Goal: Complete application form

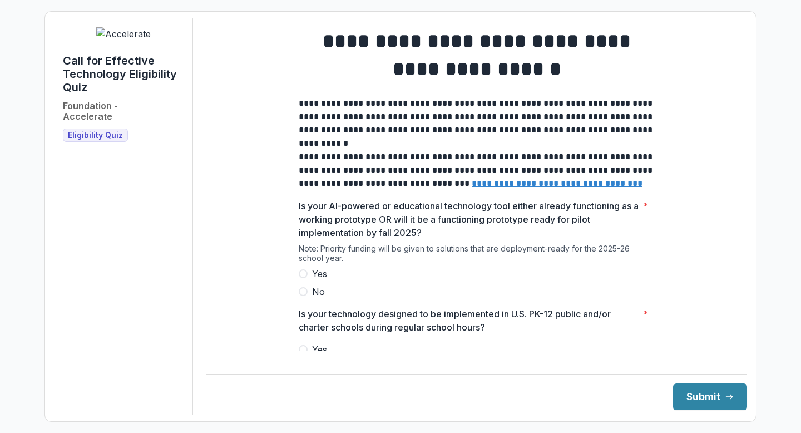
click at [304, 278] on span at bounding box center [303, 273] width 9 height 9
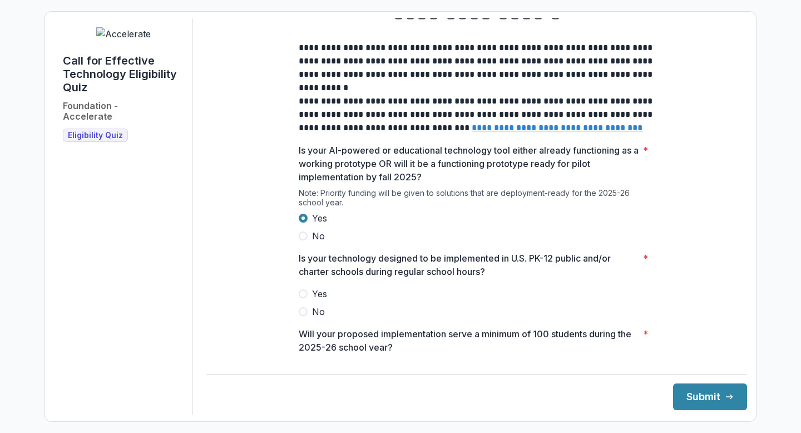
scroll to position [135, 0]
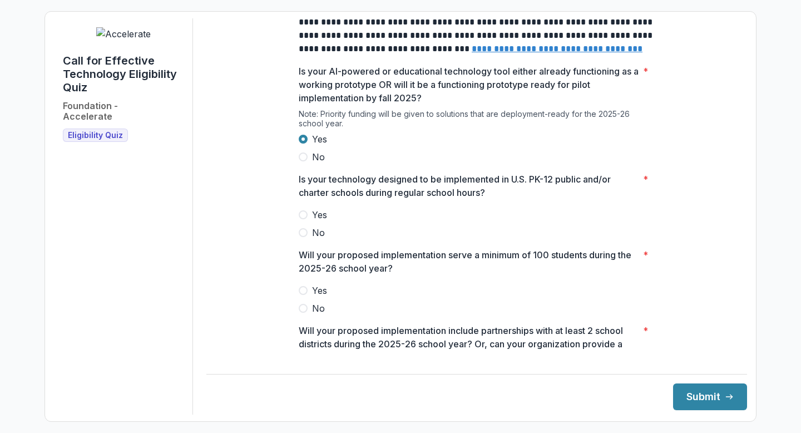
click at [304, 219] on span at bounding box center [303, 214] width 9 height 9
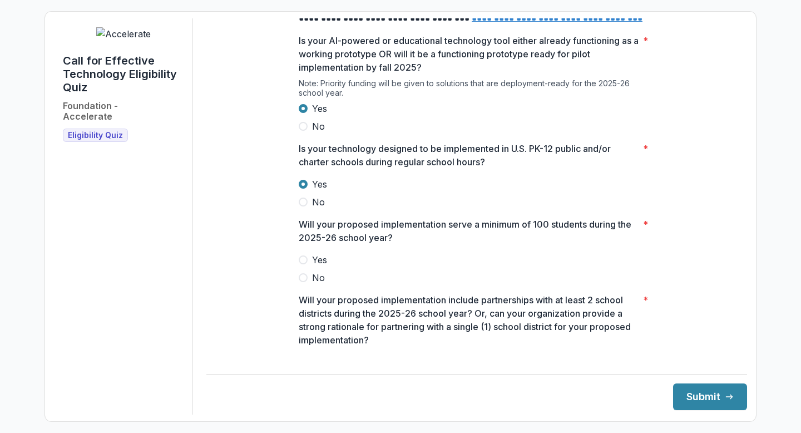
scroll to position [193, 0]
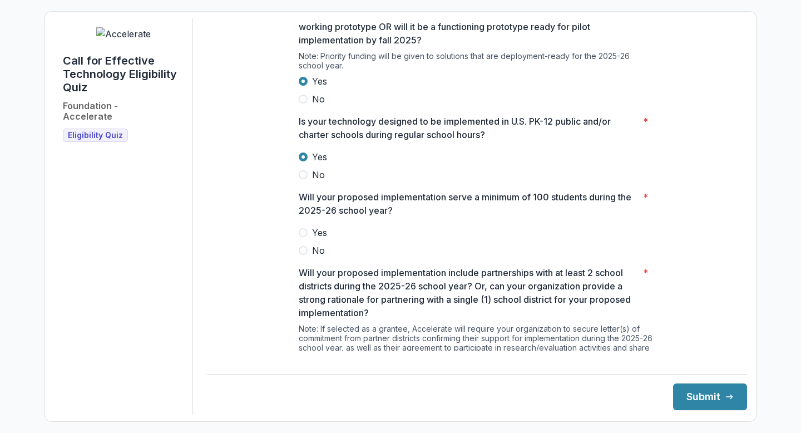
click at [300, 237] on span at bounding box center [303, 232] width 9 height 9
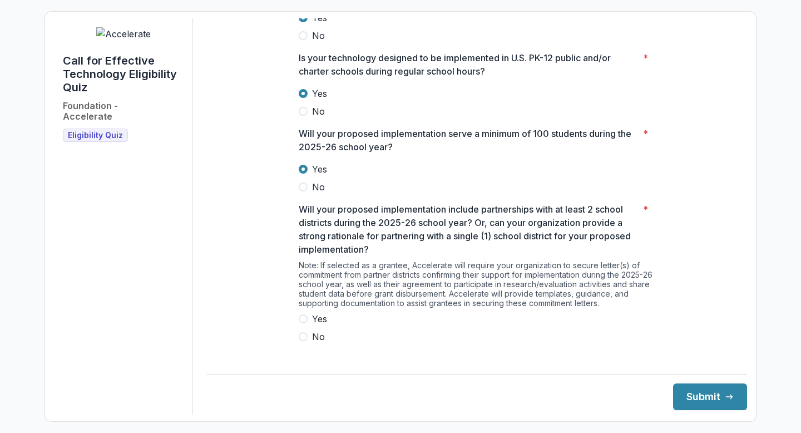
scroll to position [355, 0]
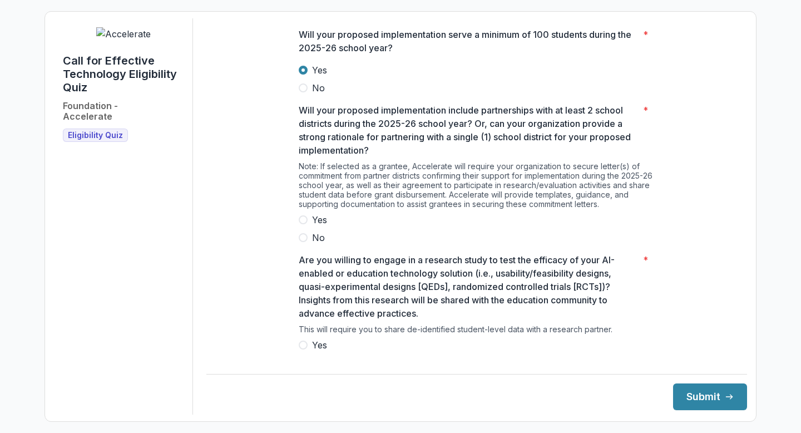
click at [304, 224] on span at bounding box center [303, 219] width 9 height 9
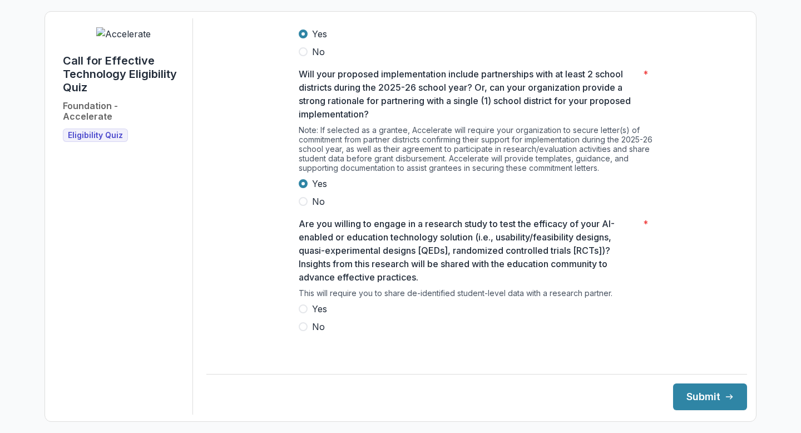
click at [304, 313] on span at bounding box center [303, 308] width 9 height 9
click at [689, 398] on button "Submit" at bounding box center [710, 396] width 74 height 27
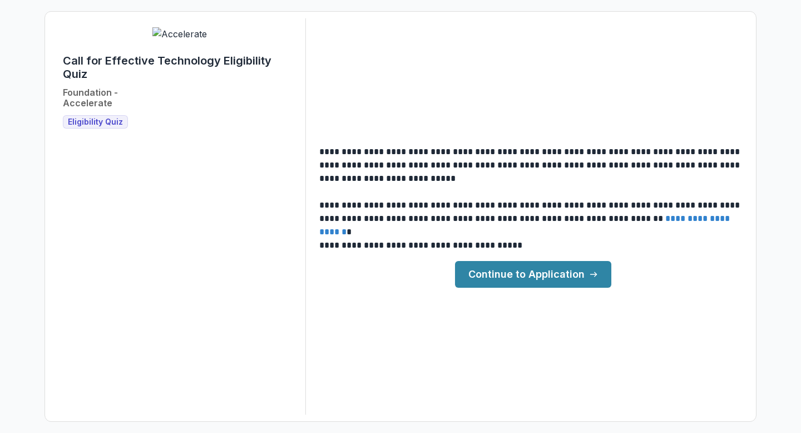
click at [519, 277] on link "Continue to Application" at bounding box center [533, 274] width 156 height 27
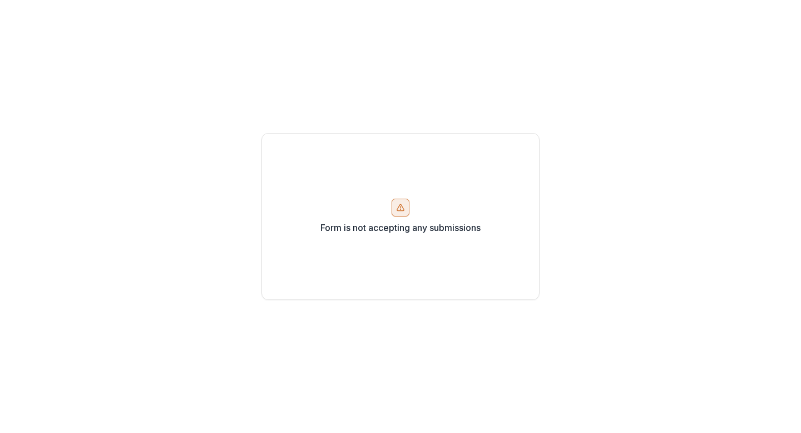
click at [399, 215] on div at bounding box center [401, 208] width 18 height 18
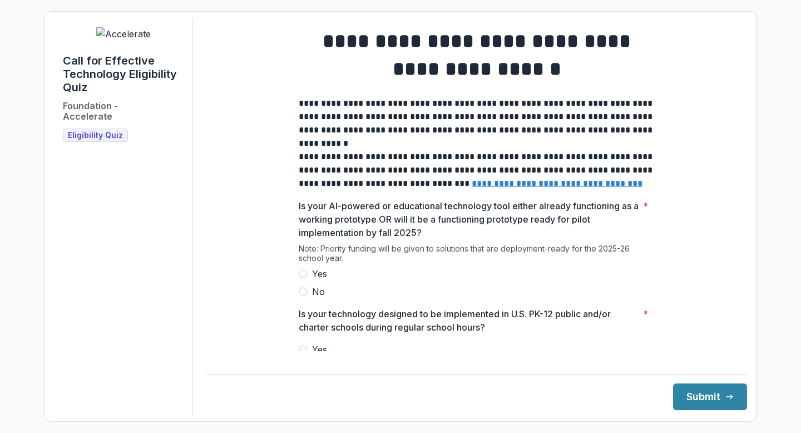
click at [141, 41] on img at bounding box center [123, 33] width 55 height 13
